Goal: Information Seeking & Learning: Learn about a topic

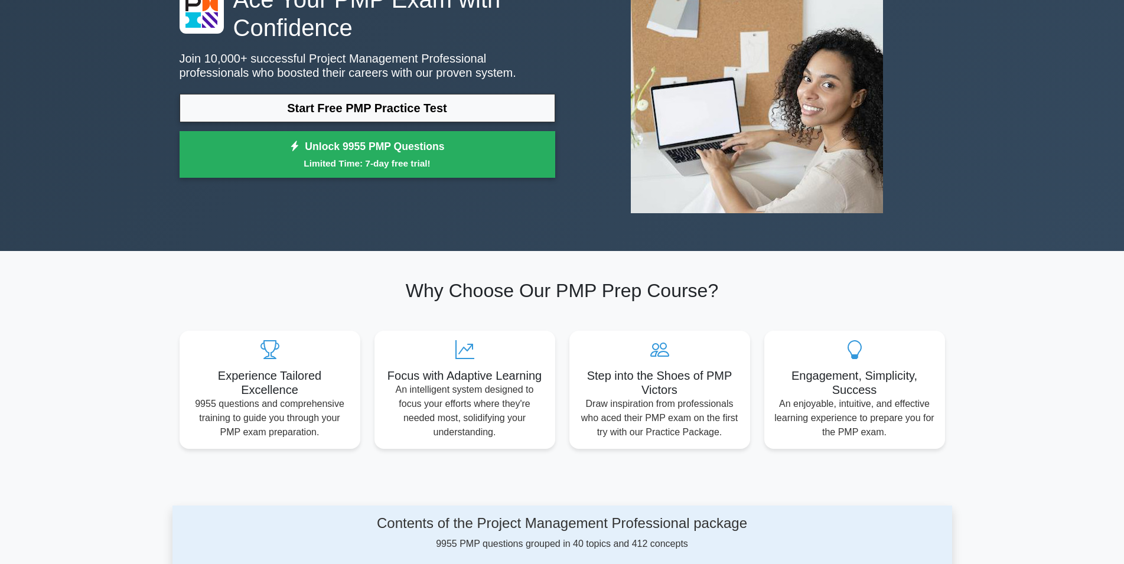
scroll to position [482, 0]
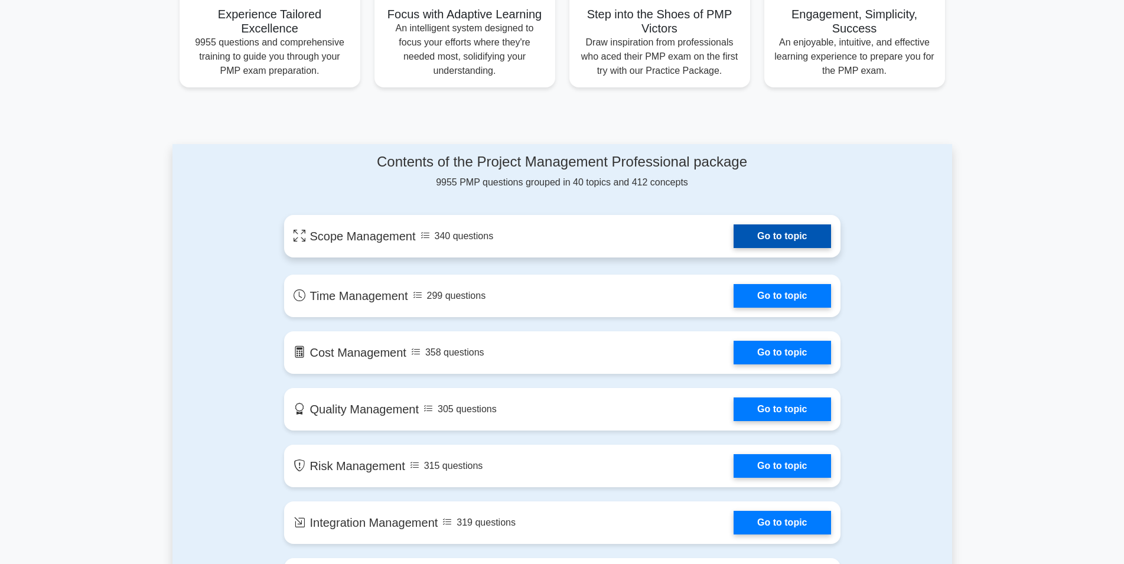
click at [765, 231] on link "Go to topic" at bounding box center [781, 236] width 97 height 24
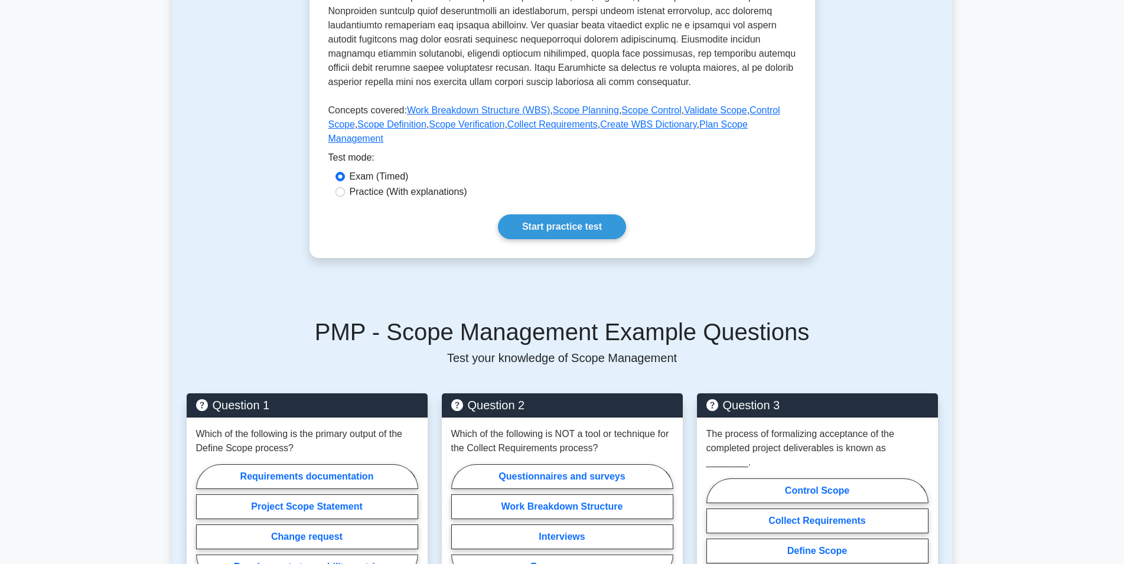
scroll to position [422, 0]
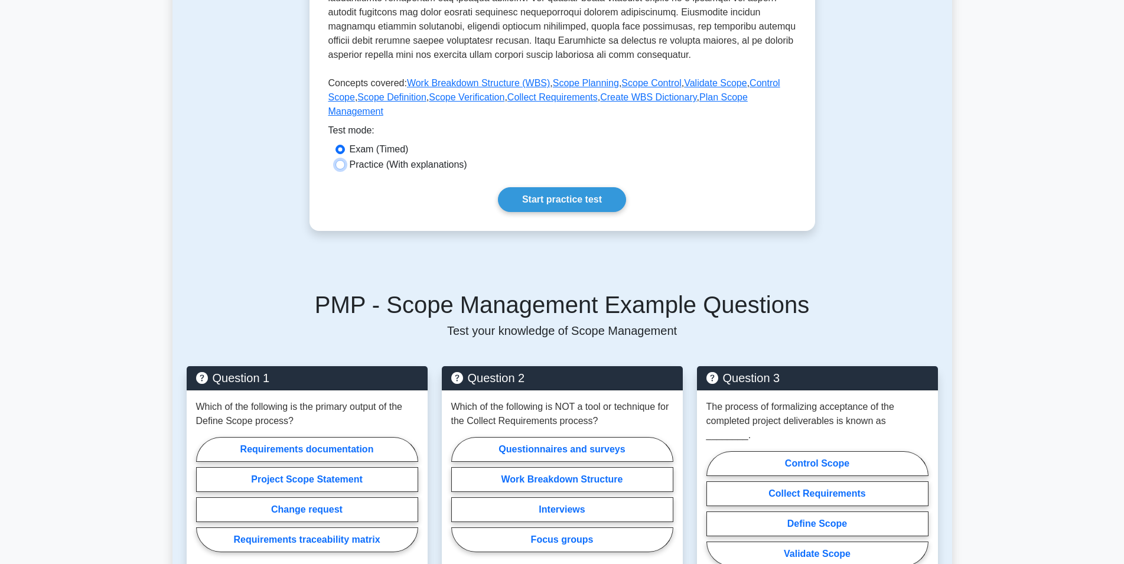
click at [337, 160] on input "Practice (With explanations)" at bounding box center [339, 164] width 9 height 9
radio input "true"
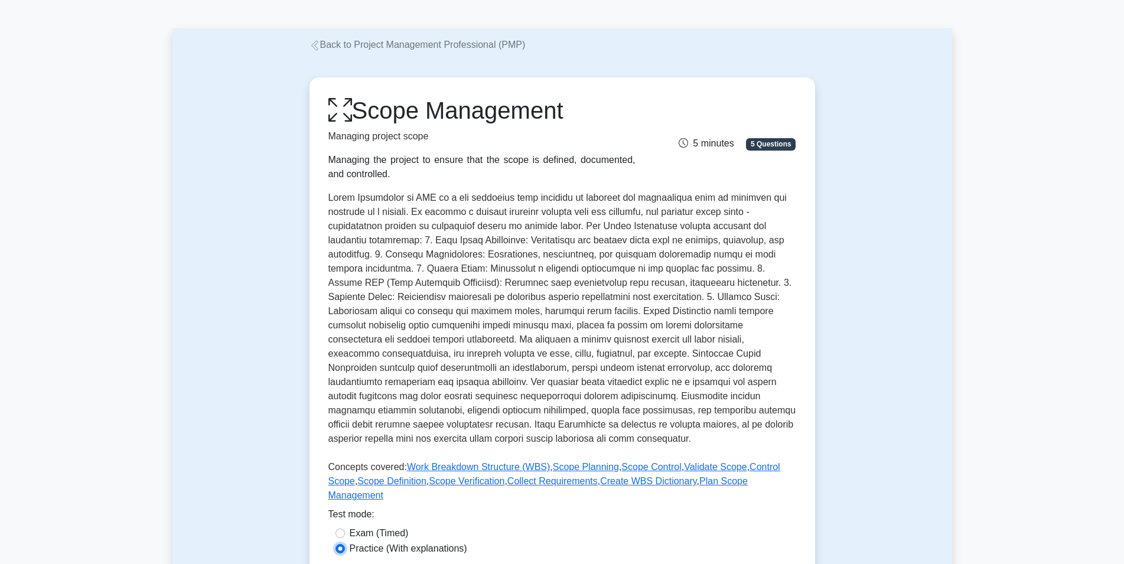
scroll to position [60, 0]
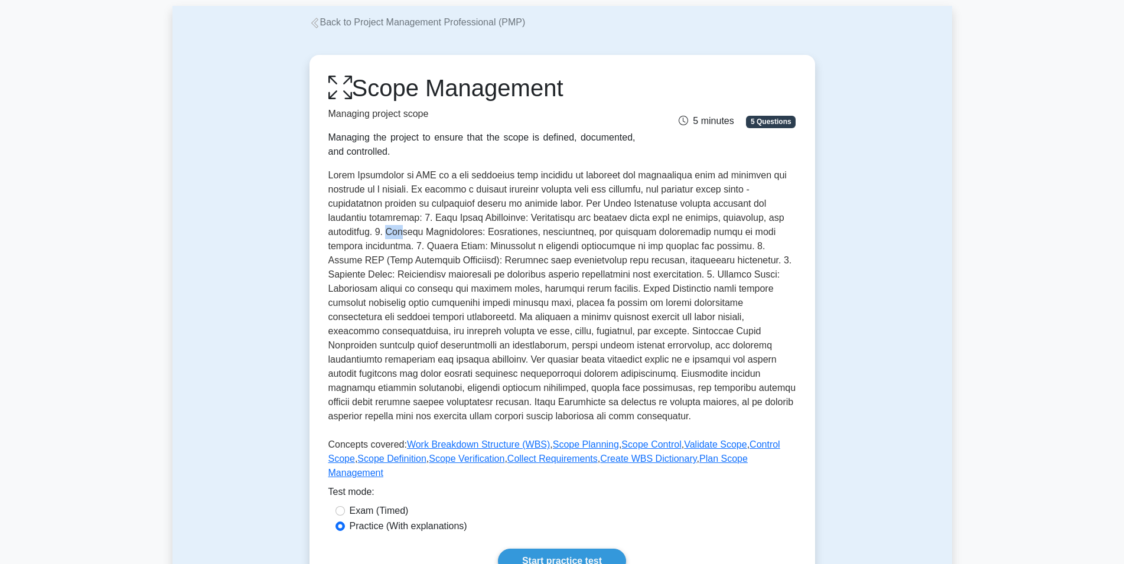
drag, startPoint x: 402, startPoint y: 235, endPoint x: 416, endPoint y: 235, distance: 13.6
click at [416, 235] on p at bounding box center [562, 298] width 468 height 260
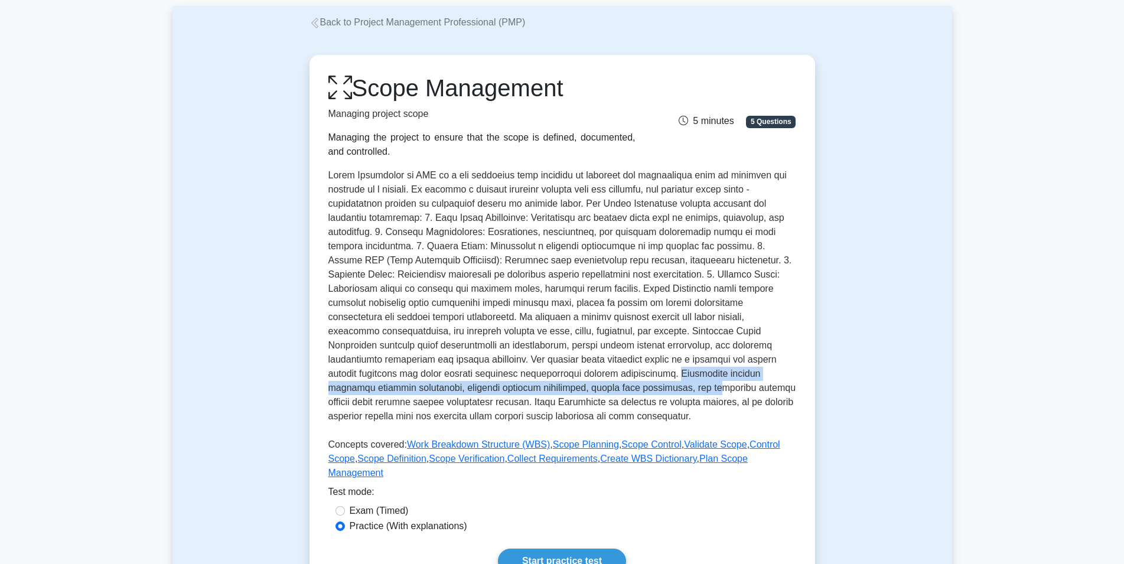
drag, startPoint x: 527, startPoint y: 377, endPoint x: 557, endPoint y: 387, distance: 31.7
click at [557, 387] on p at bounding box center [562, 298] width 468 height 260
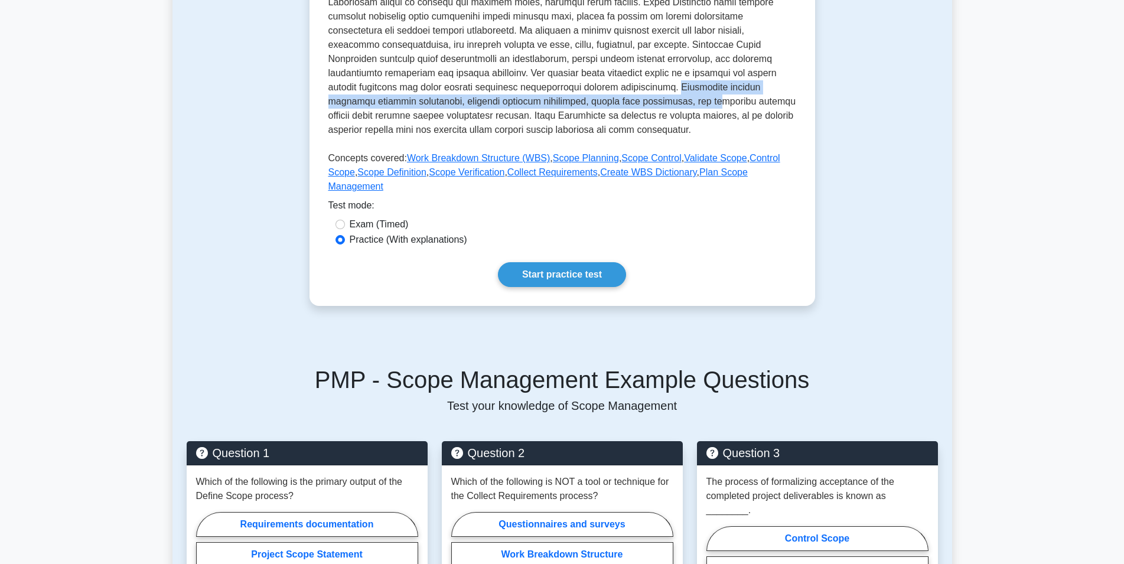
scroll to position [422, 0]
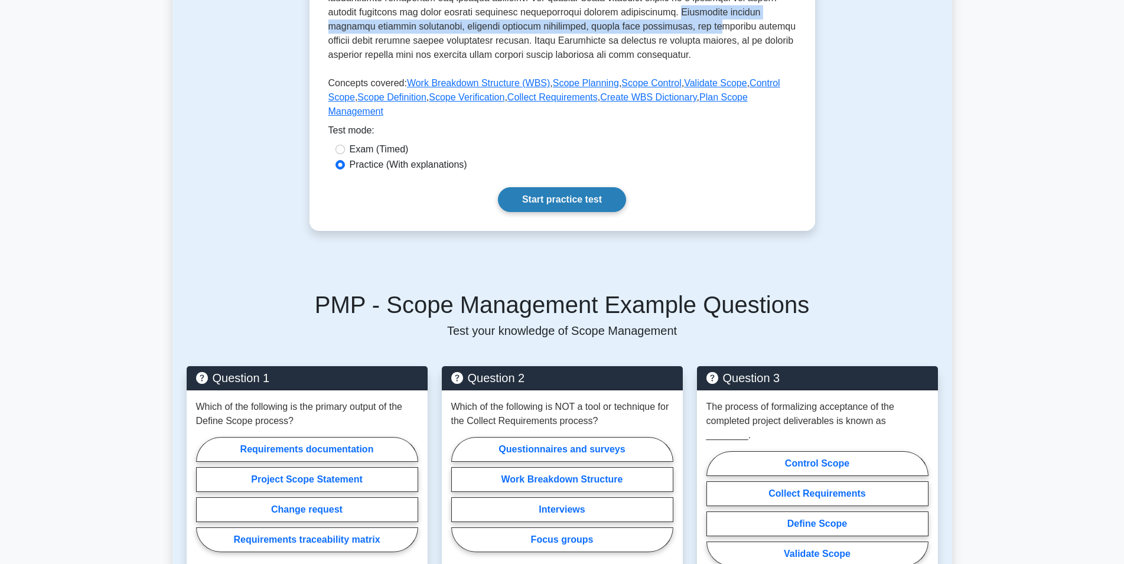
click at [604, 187] on link "Start practice test" at bounding box center [562, 199] width 128 height 25
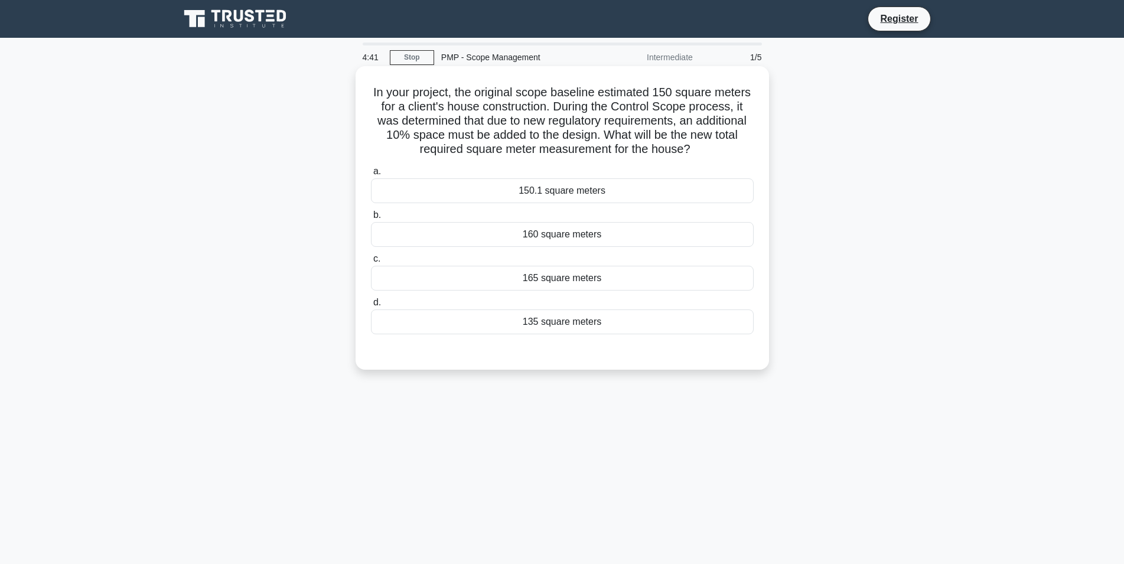
click at [584, 279] on div "165 square meters" at bounding box center [562, 278] width 383 height 25
click at [371, 263] on input "c. 165 square meters" at bounding box center [371, 259] width 0 height 8
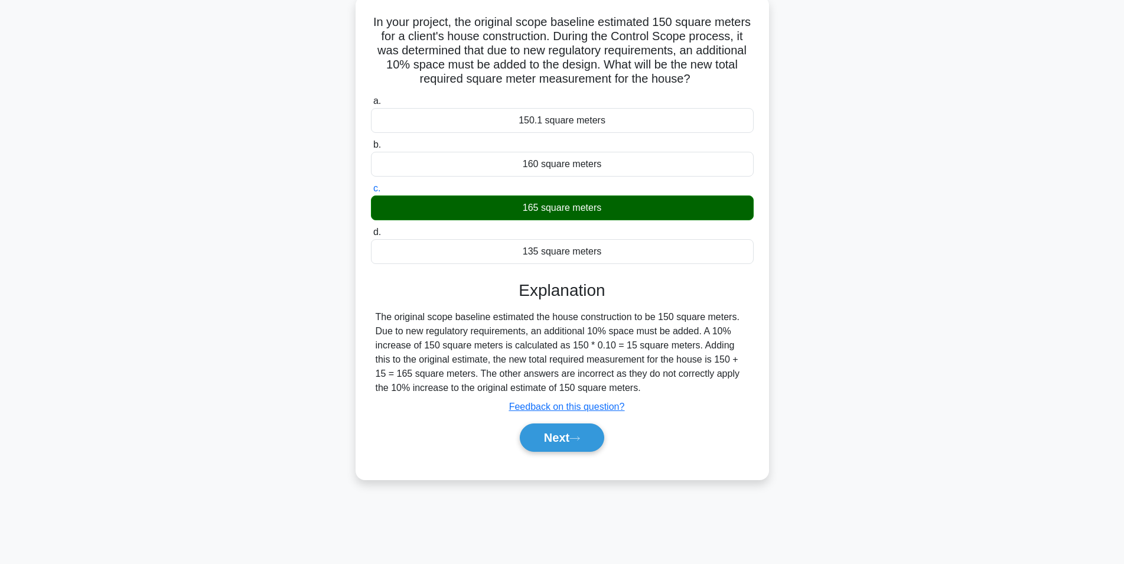
scroll to position [74, 0]
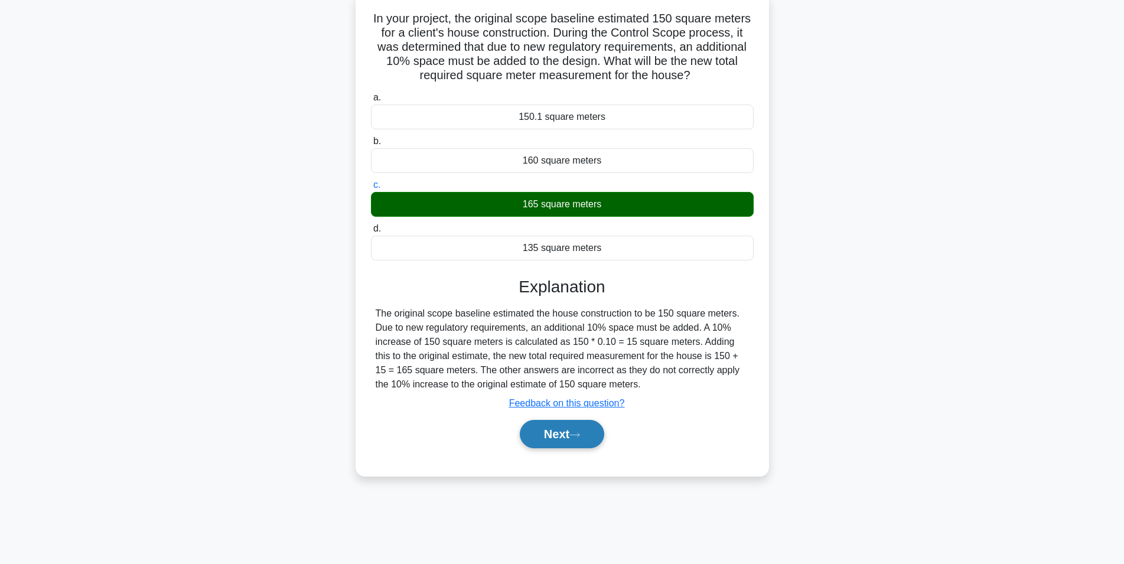
click at [580, 438] on icon at bounding box center [574, 435] width 11 height 6
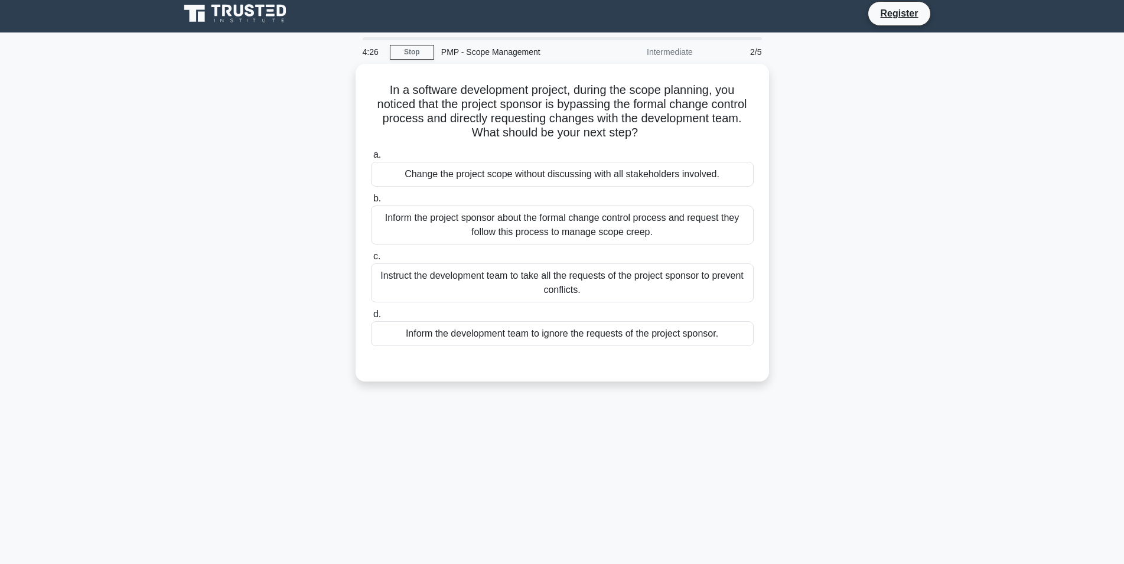
scroll to position [0, 0]
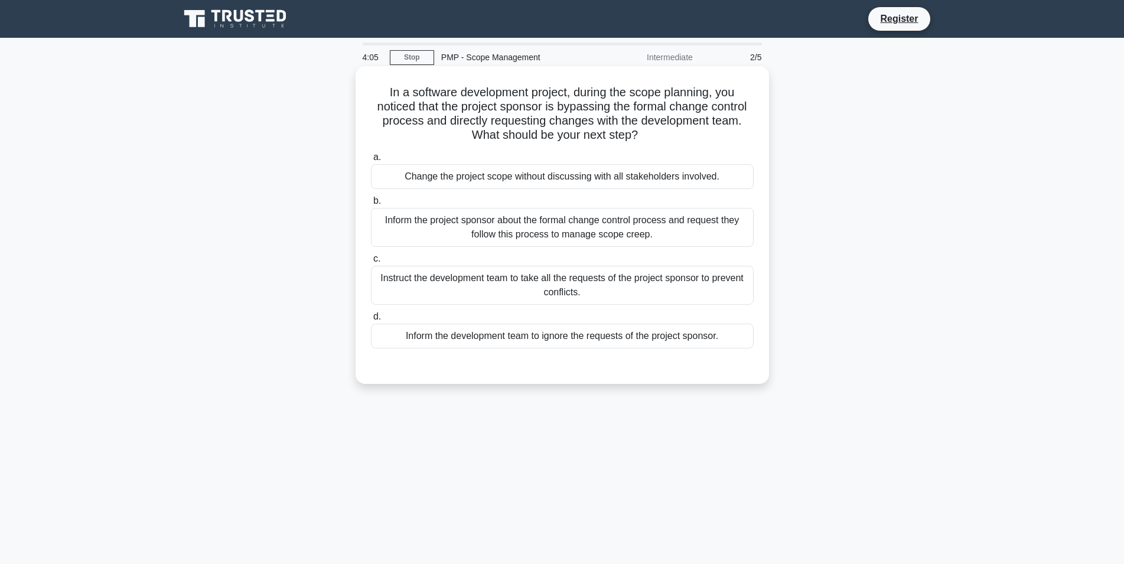
click at [534, 225] on div "Inform the project sponsor about the formal change control process and request …" at bounding box center [562, 227] width 383 height 39
click at [371, 205] on input "b. Inform the project sponsor about the formal change control process and reque…" at bounding box center [371, 201] width 0 height 8
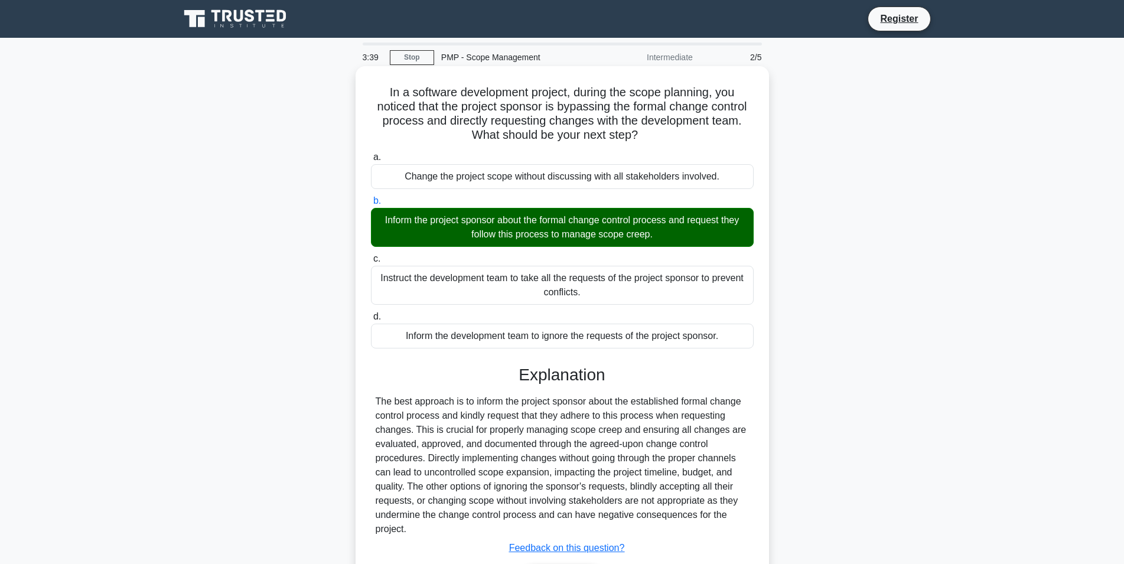
scroll to position [80, 0]
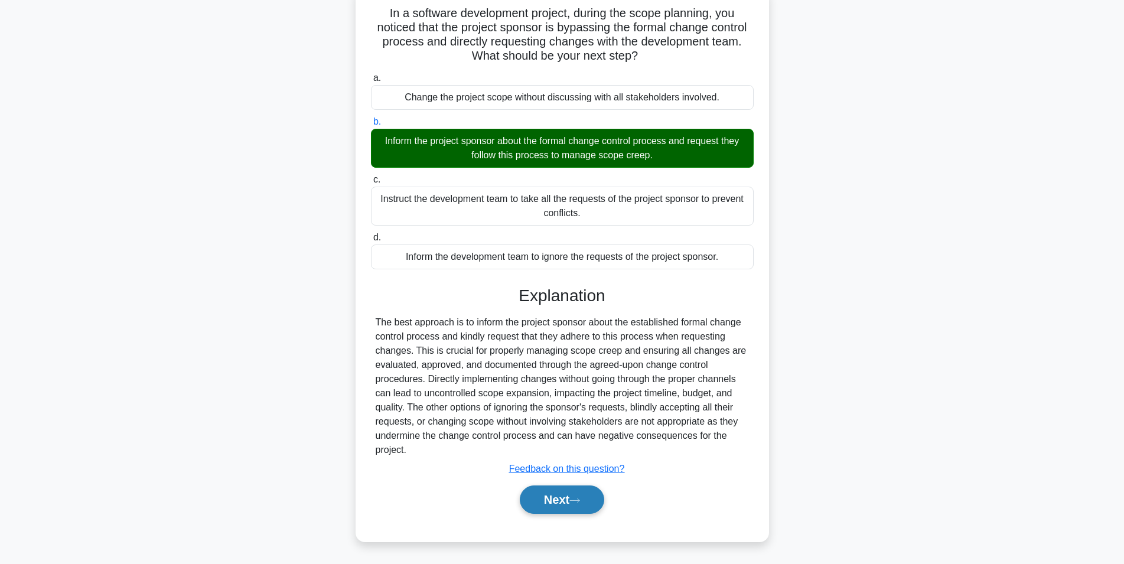
click at [586, 499] on button "Next" at bounding box center [562, 499] width 84 height 28
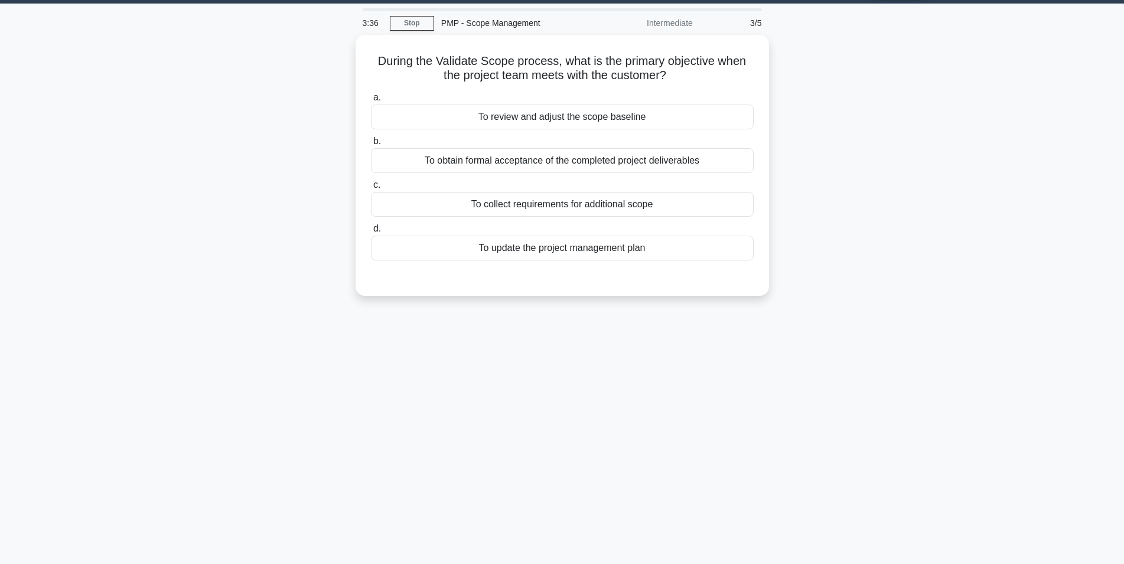
scroll to position [14, 0]
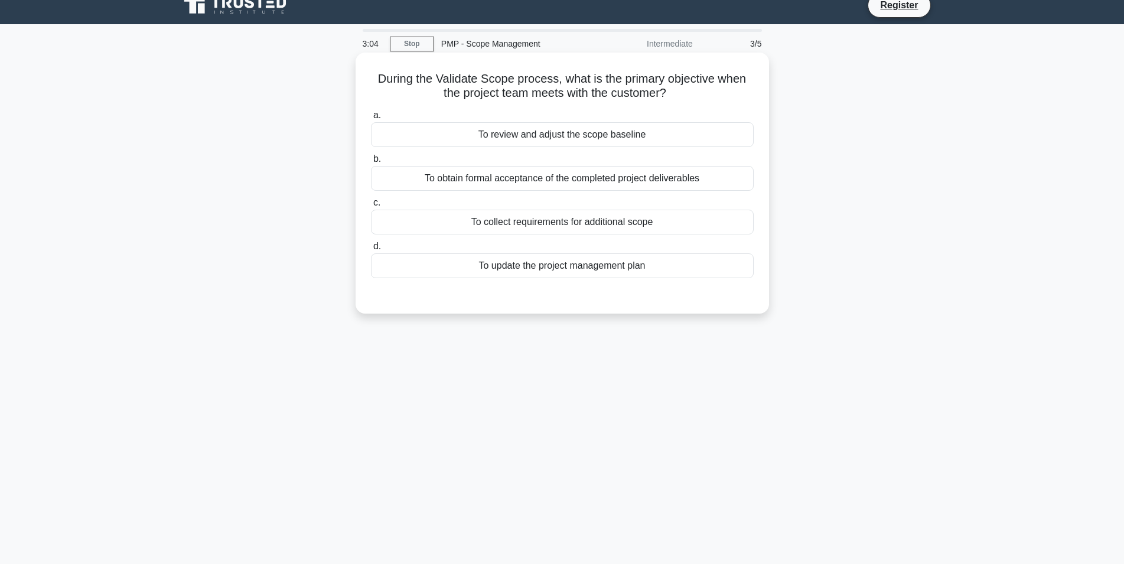
click at [604, 182] on div "To obtain formal acceptance of the completed project deliverables" at bounding box center [562, 178] width 383 height 25
click at [371, 163] on input "b. To obtain formal acceptance of the completed project deliverables" at bounding box center [371, 159] width 0 height 8
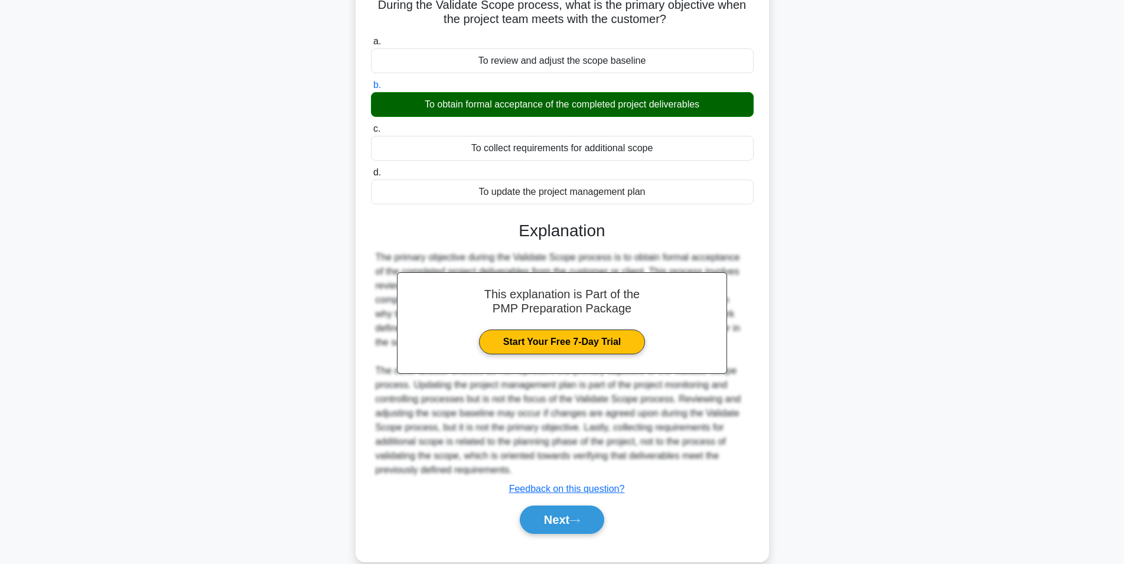
scroll to position [109, 0]
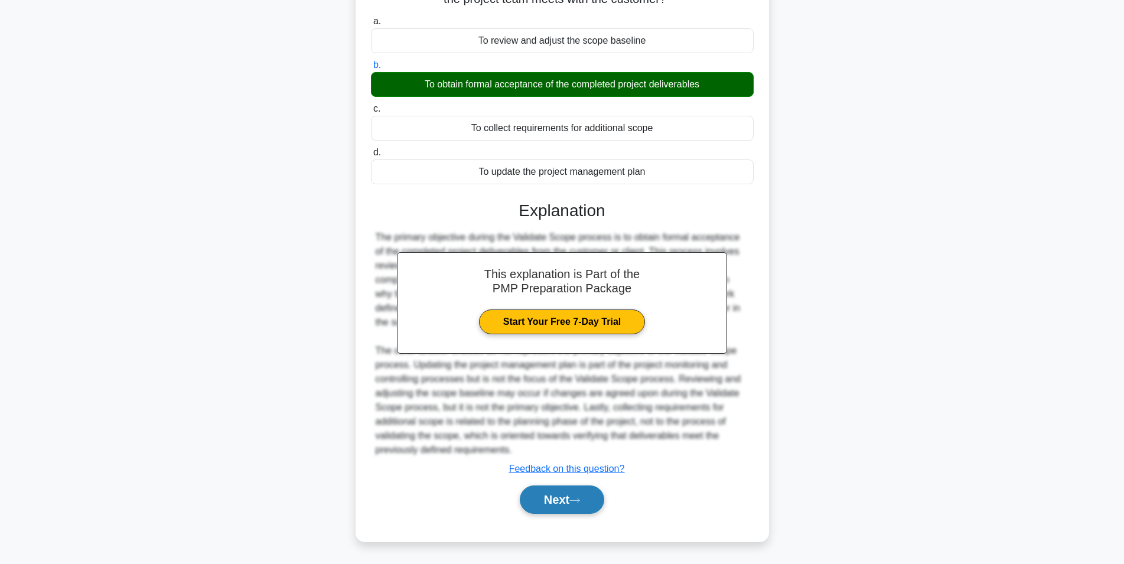
click at [580, 497] on icon at bounding box center [574, 500] width 11 height 6
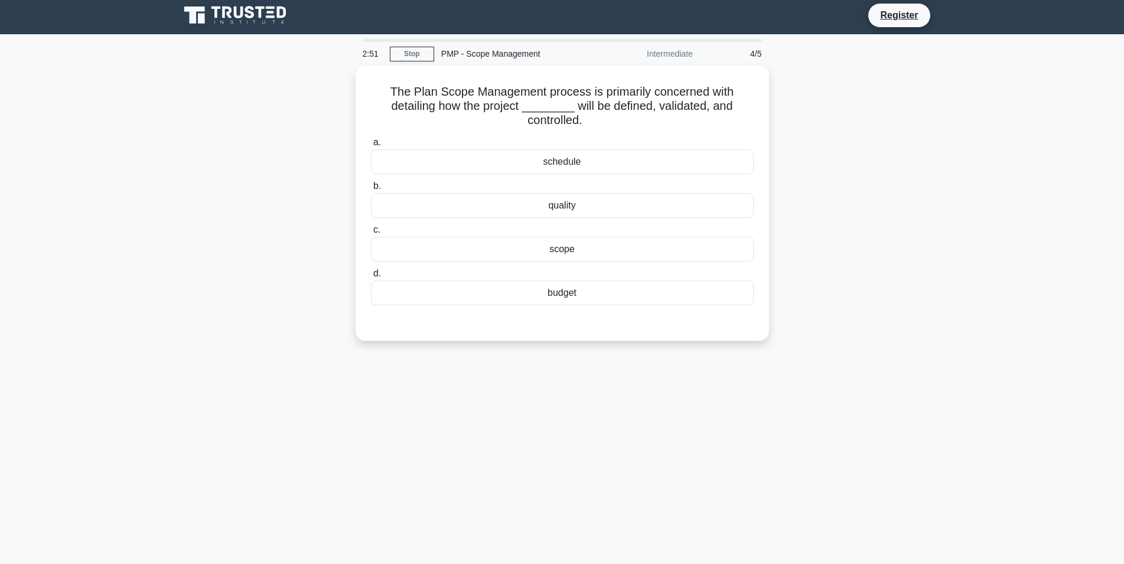
scroll to position [0, 0]
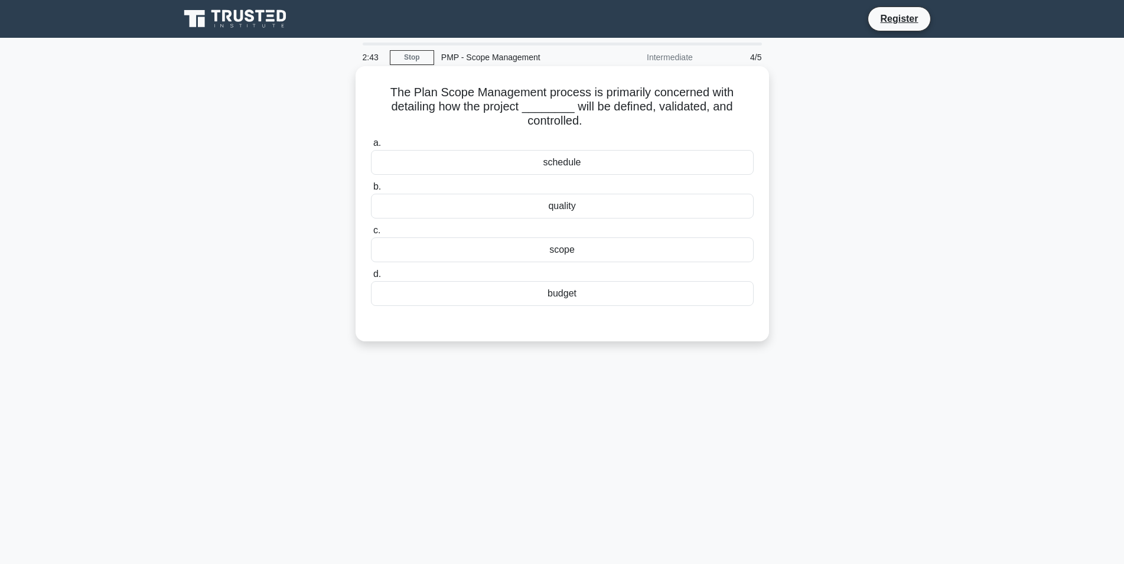
click at [583, 256] on div "scope" at bounding box center [562, 249] width 383 height 25
click at [371, 234] on input "c. scope" at bounding box center [371, 231] width 0 height 8
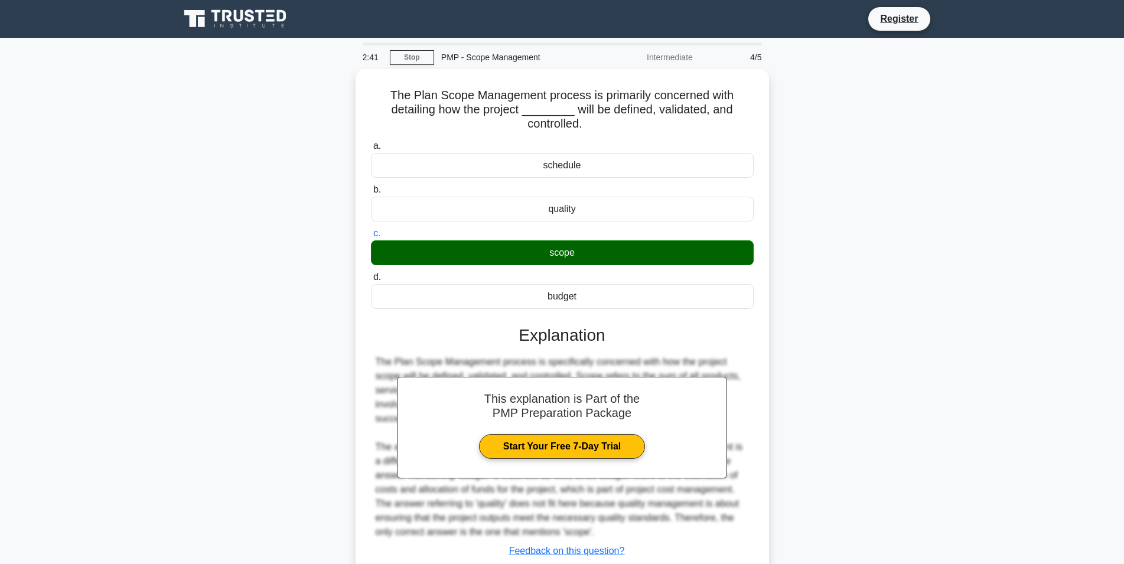
scroll to position [80, 0]
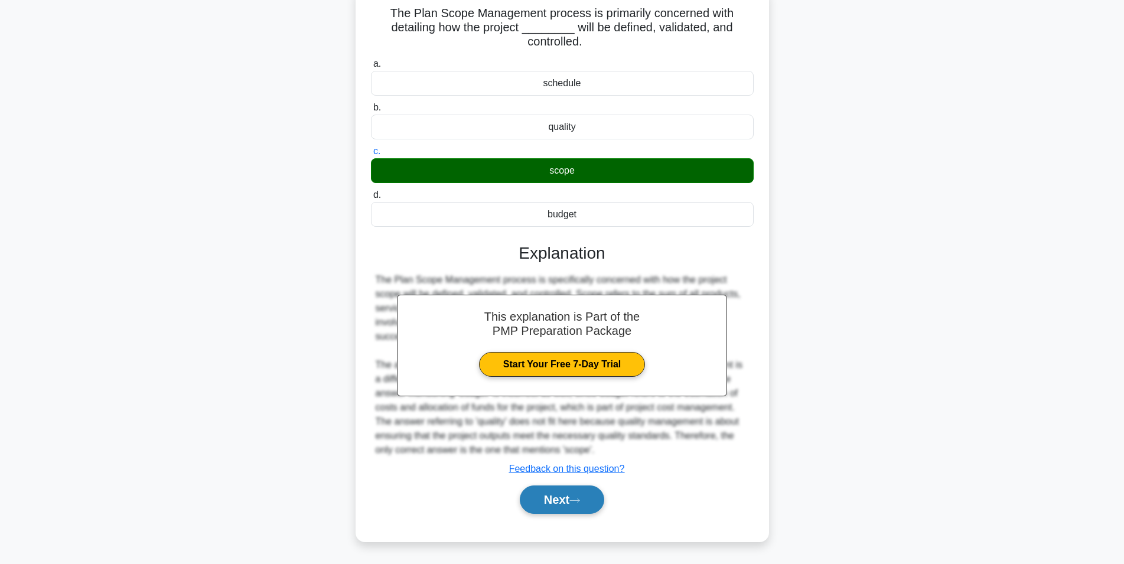
click at [578, 503] on icon at bounding box center [574, 500] width 11 height 6
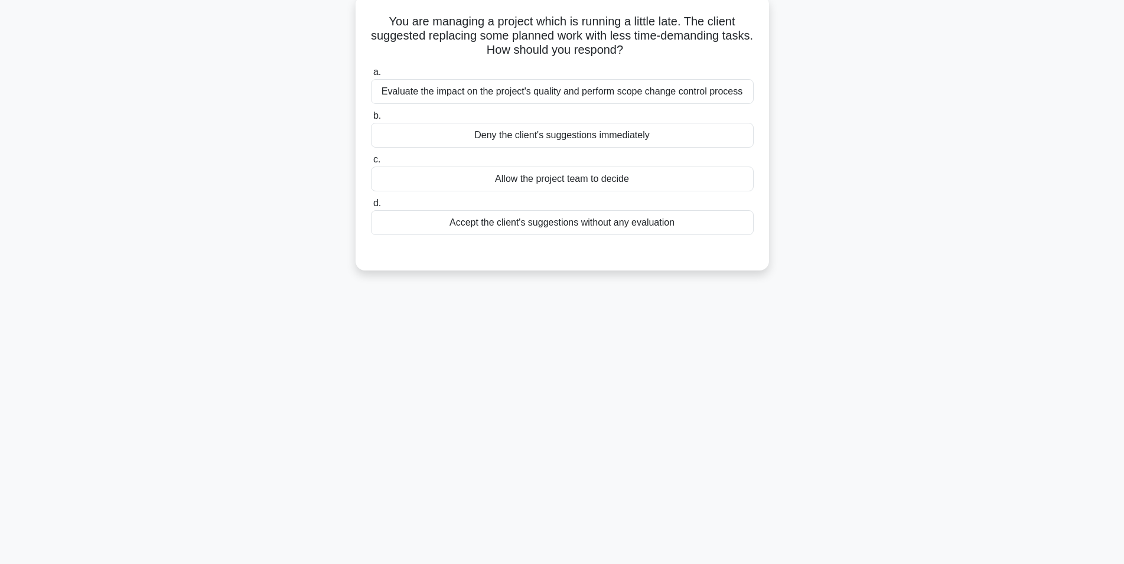
scroll to position [74, 0]
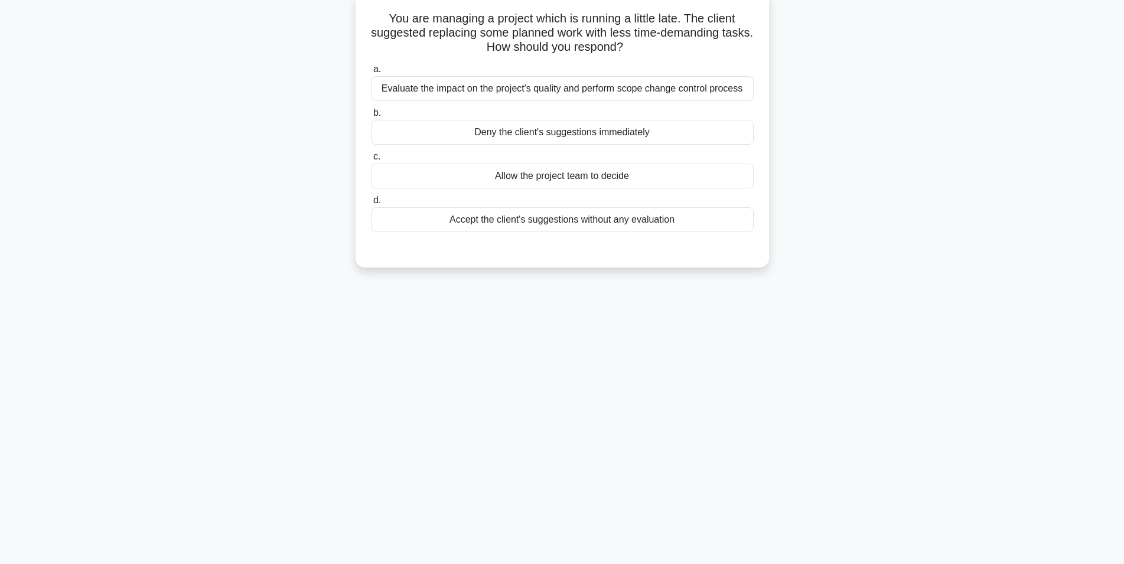
click at [707, 93] on div "Evaluate the impact on the project's quality and perform scope change control p…" at bounding box center [562, 88] width 383 height 25
click at [371, 73] on input "a. Evaluate the impact on the project's quality and perform scope change contro…" at bounding box center [371, 70] width 0 height 8
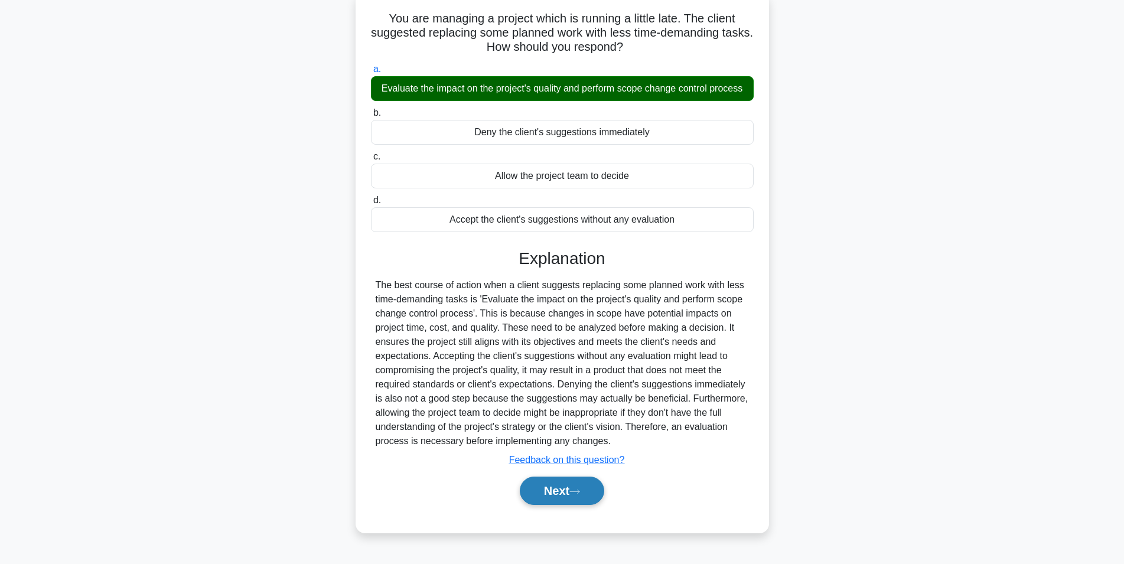
click at [558, 494] on button "Next" at bounding box center [562, 491] width 84 height 28
